Goal: Find contact information: Find contact information

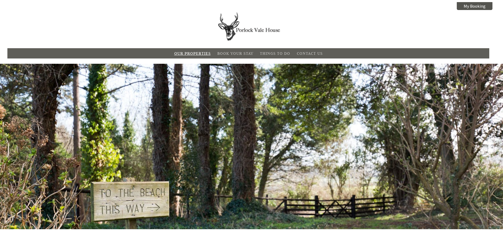
click at [188, 53] on link "Our Properties" at bounding box center [192, 53] width 36 height 5
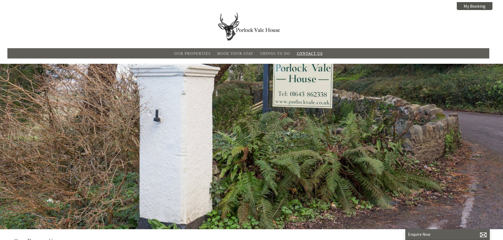
click at [310, 53] on link "Contact Us" at bounding box center [310, 53] width 26 height 5
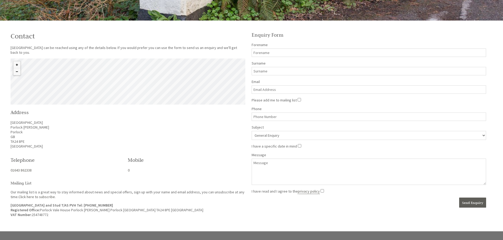
scroll to position [211, 0]
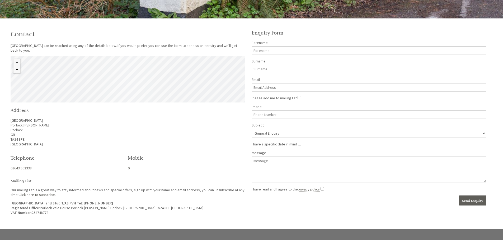
click at [33, 138] on p "Porlock Vale House Porlock [PERSON_NAME] Porlock [GEOGRAPHIC_DATA] TA24 8PE [GE…" at bounding box center [128, 132] width 235 height 28
copy p "TA24 8PE"
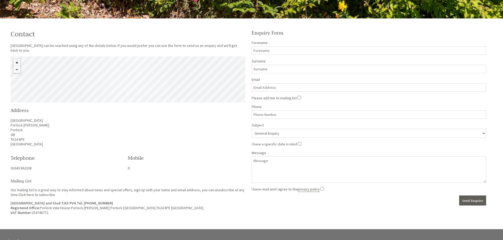
drag, startPoint x: 34, startPoint y: 133, endPoint x: 15, endPoint y: 123, distance: 21.1
click at [34, 133] on p "Porlock Vale House Porlock [PERSON_NAME] Porlock [GEOGRAPHIC_DATA] TA24 8PE [GE…" at bounding box center [128, 132] width 235 height 28
drag, startPoint x: 10, startPoint y: 121, endPoint x: 30, endPoint y: 139, distance: 26.5
click at [30, 139] on div "Contact [GEOGRAPHIC_DATA] can be reached using any of the details below. If you…" at bounding box center [127, 122] width 241 height 194
copy p "Porlock Vale House Porlock [PERSON_NAME] Porlock [GEOGRAPHIC_DATA] TA24 8PE"
